Goal: Register for event/course

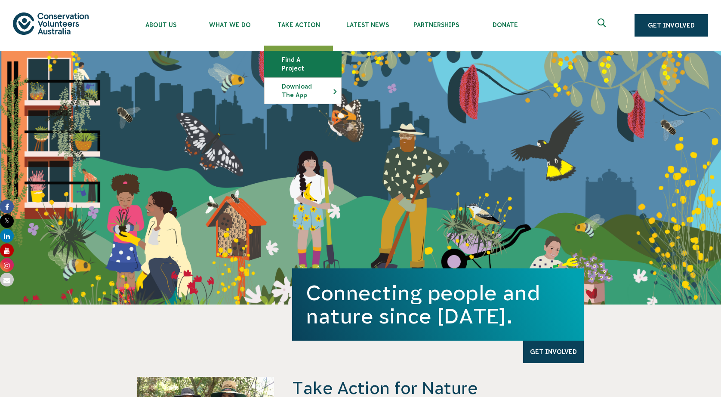
click at [290, 57] on link "Find a project" at bounding box center [302, 64] width 77 height 26
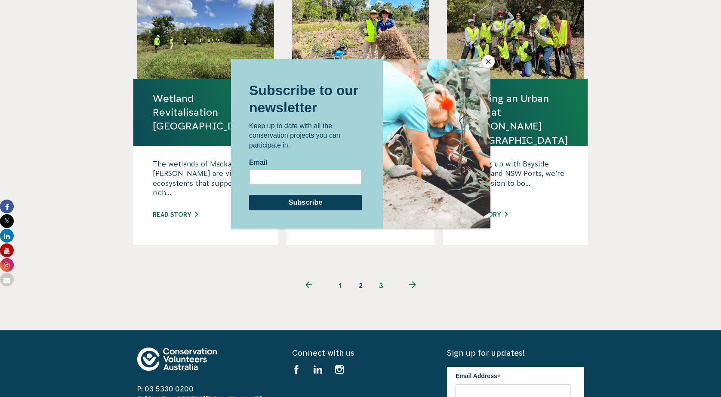
scroll to position [837, 0]
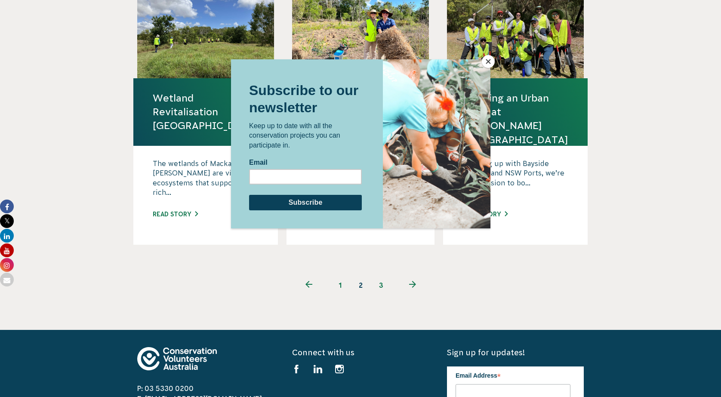
click at [380, 265] on div at bounding box center [360, 215] width 259 height 312
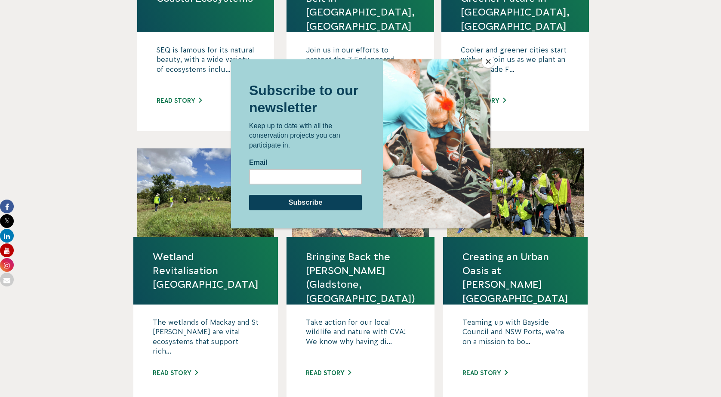
scroll to position [622, 0]
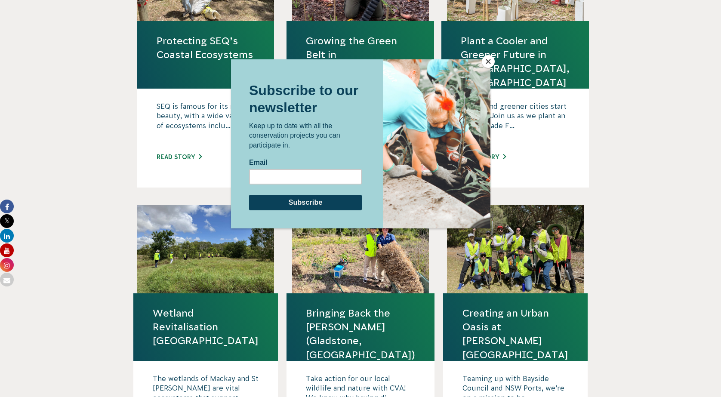
click at [479, 59] on iframe at bounding box center [360, 143] width 259 height 169
click at [484, 59] on button "Close" at bounding box center [488, 61] width 13 height 13
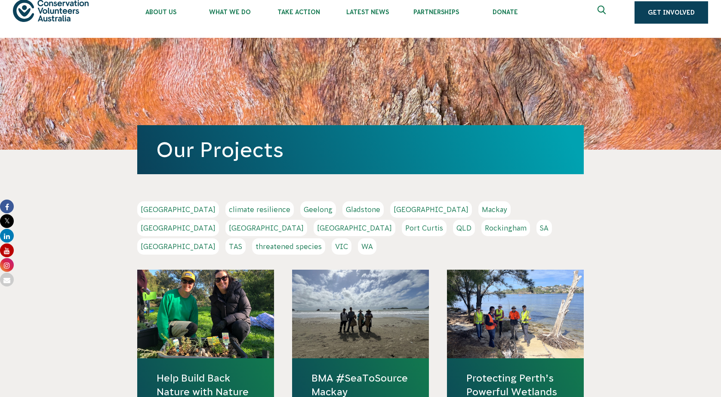
scroll to position [0, 0]
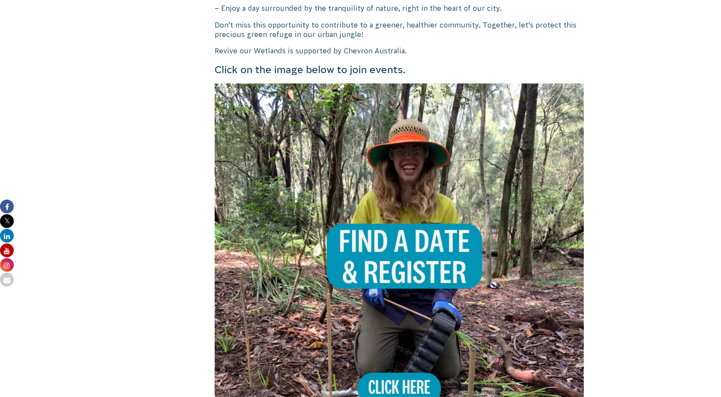
scroll to position [731, 0]
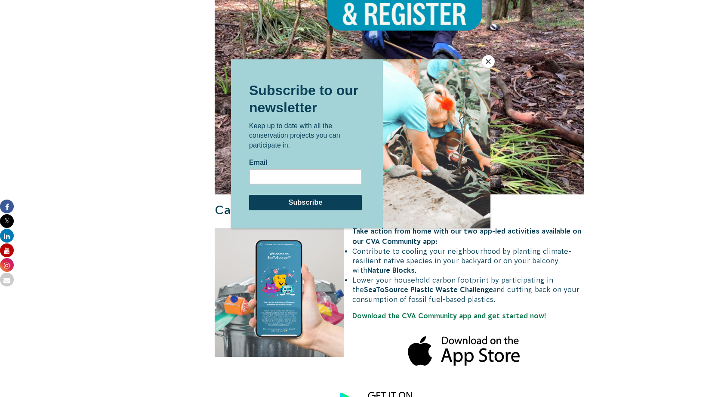
click at [484, 60] on button "Close" at bounding box center [488, 61] width 13 height 13
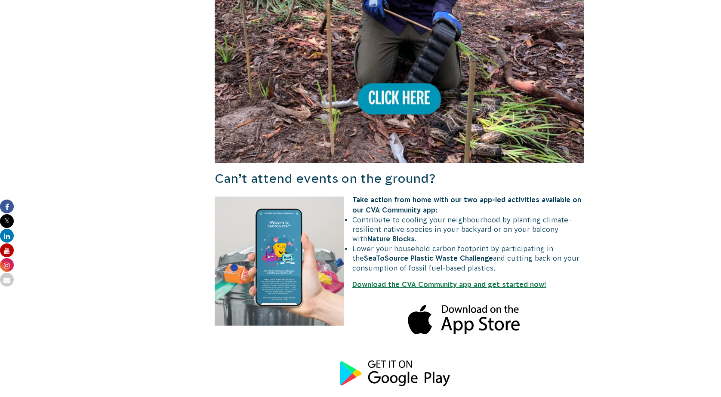
scroll to position [645, 0]
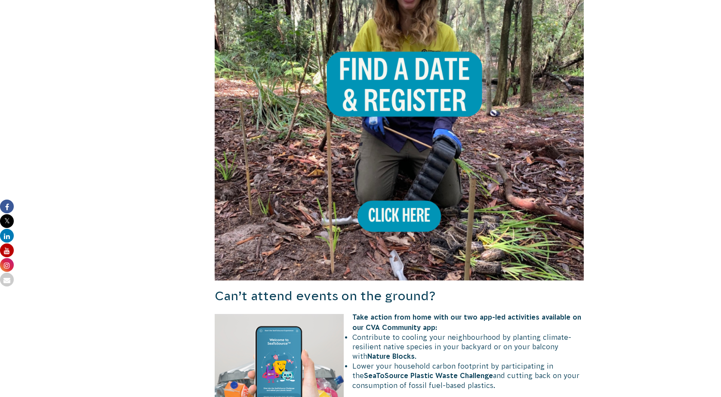
click at [413, 71] on img at bounding box center [399, 95] width 369 height 369
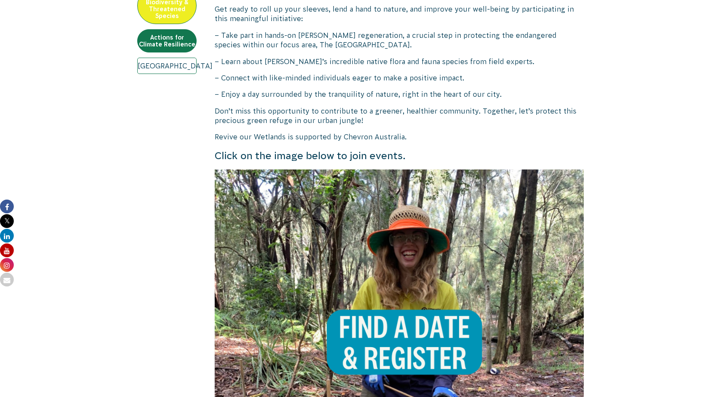
scroll to position [258, 0]
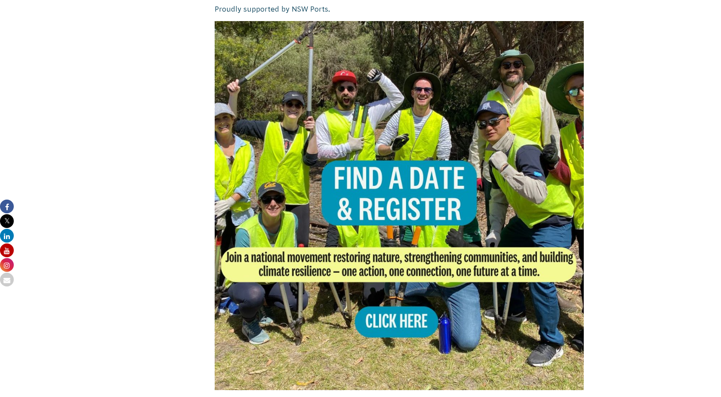
scroll to position [516, 0]
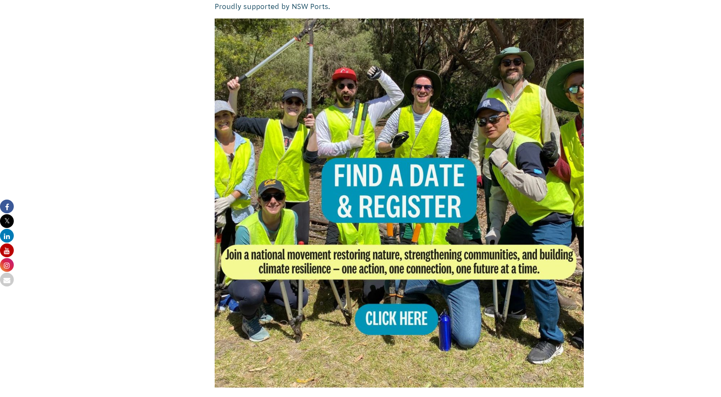
click at [402, 282] on img at bounding box center [399, 202] width 369 height 369
